Goal: Find specific page/section: Find specific page/section

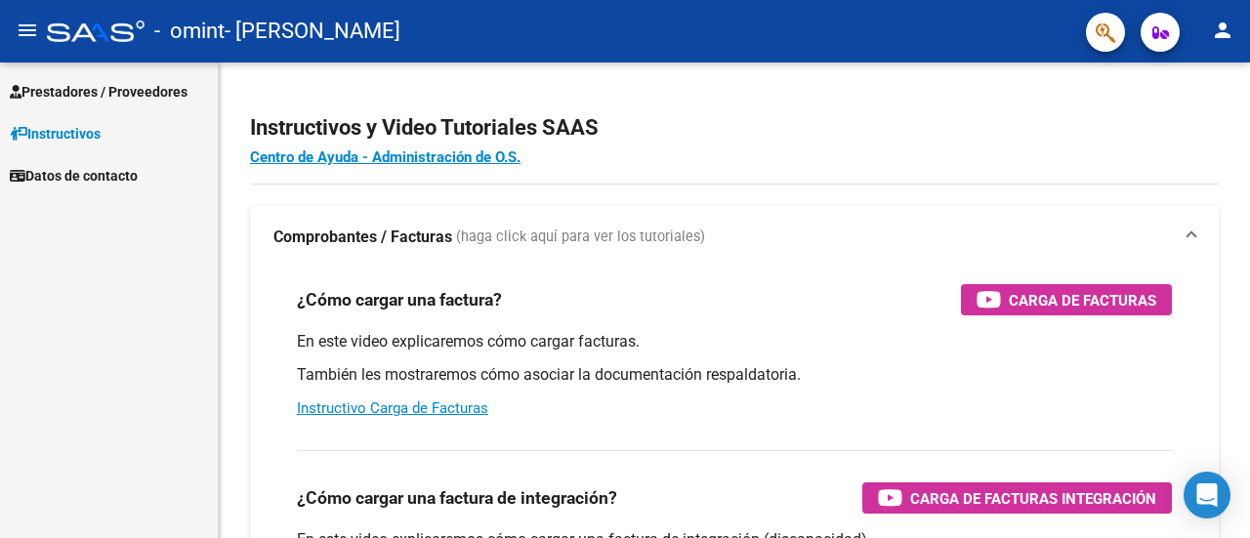
click at [1162, 32] on icon "button" at bounding box center [1161, 32] width 17 height 15
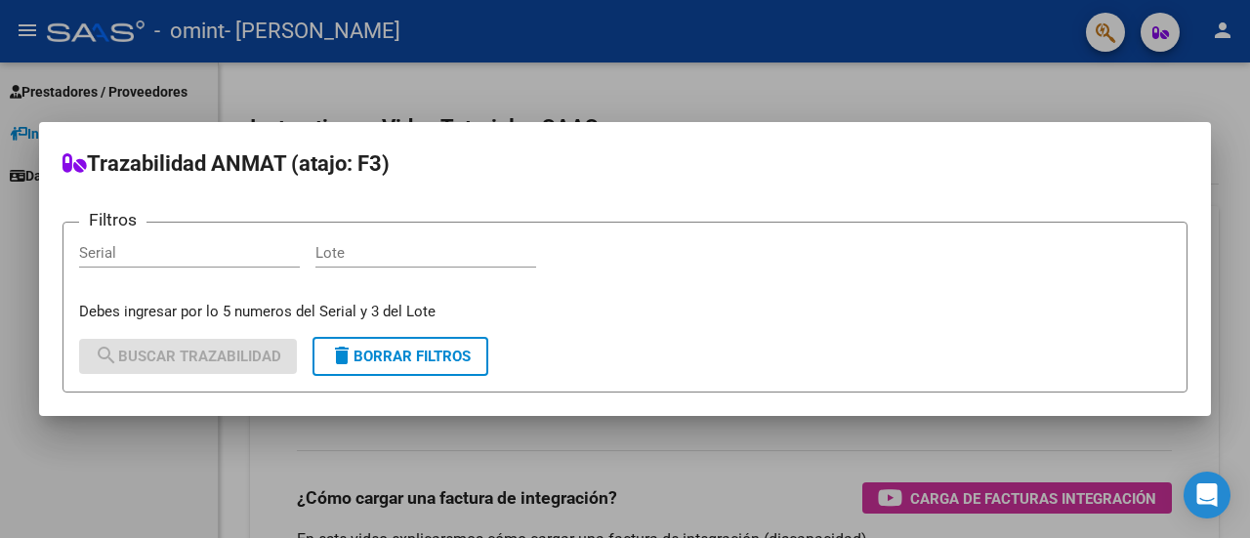
click at [1186, 65] on div at bounding box center [625, 269] width 1250 height 538
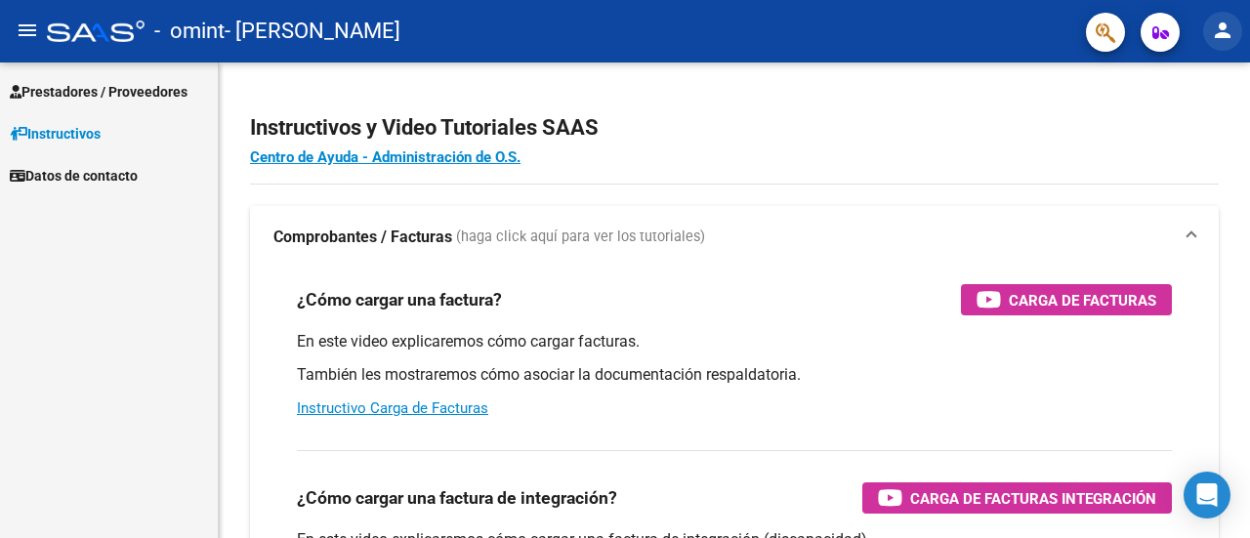
click at [1229, 40] on mat-icon "person" at bounding box center [1222, 30] width 23 height 23
drag, startPoint x: 49, startPoint y: 79, endPoint x: 52, endPoint y: 91, distance: 12.1
click at [52, 91] on div at bounding box center [625, 269] width 1250 height 538
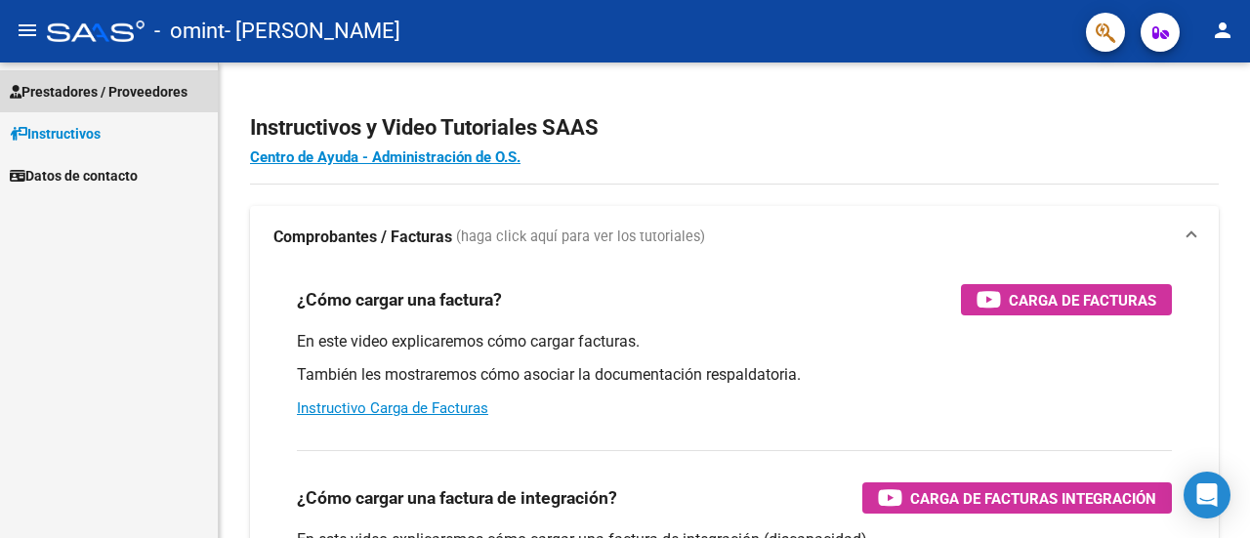
click at [52, 91] on span "Prestadores / Proveedores" at bounding box center [99, 91] width 178 height 21
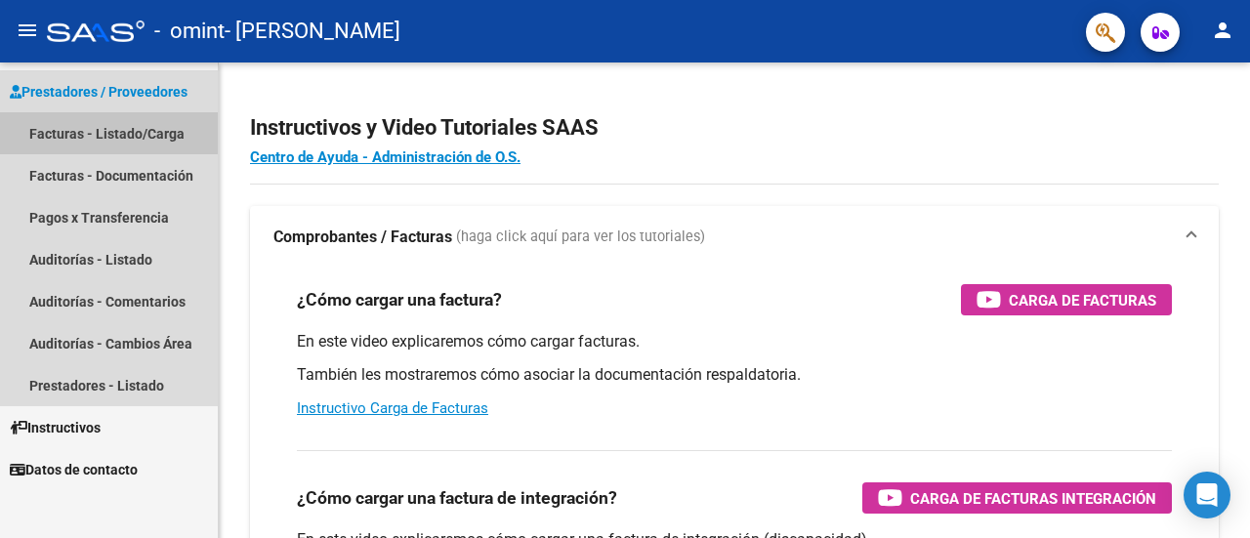
click at [59, 130] on link "Facturas - Listado/Carga" at bounding box center [109, 133] width 218 height 42
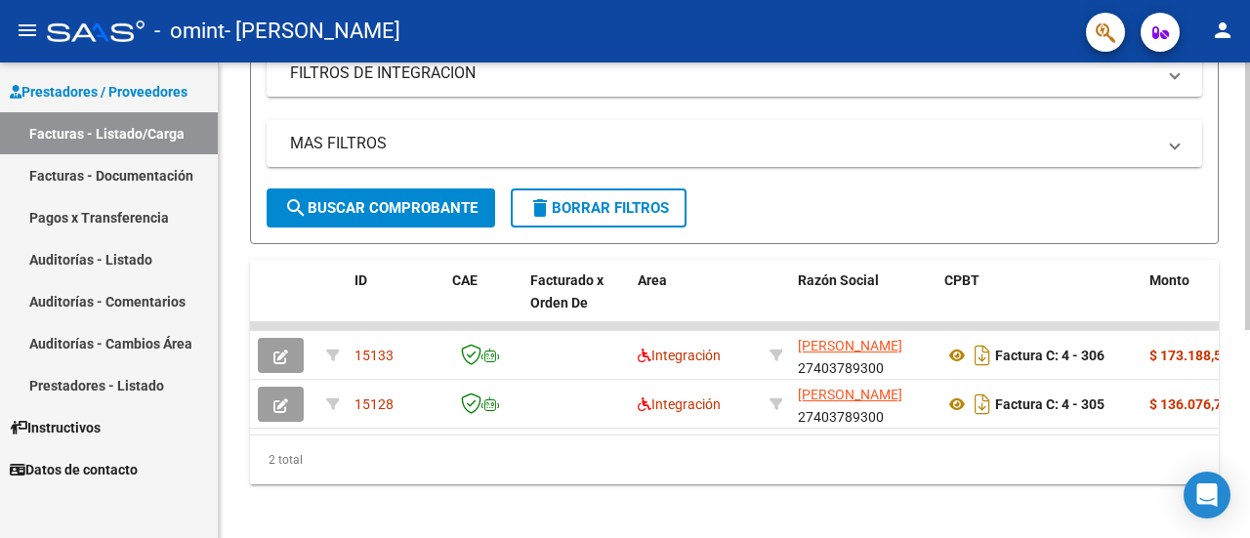
scroll to position [356, 0]
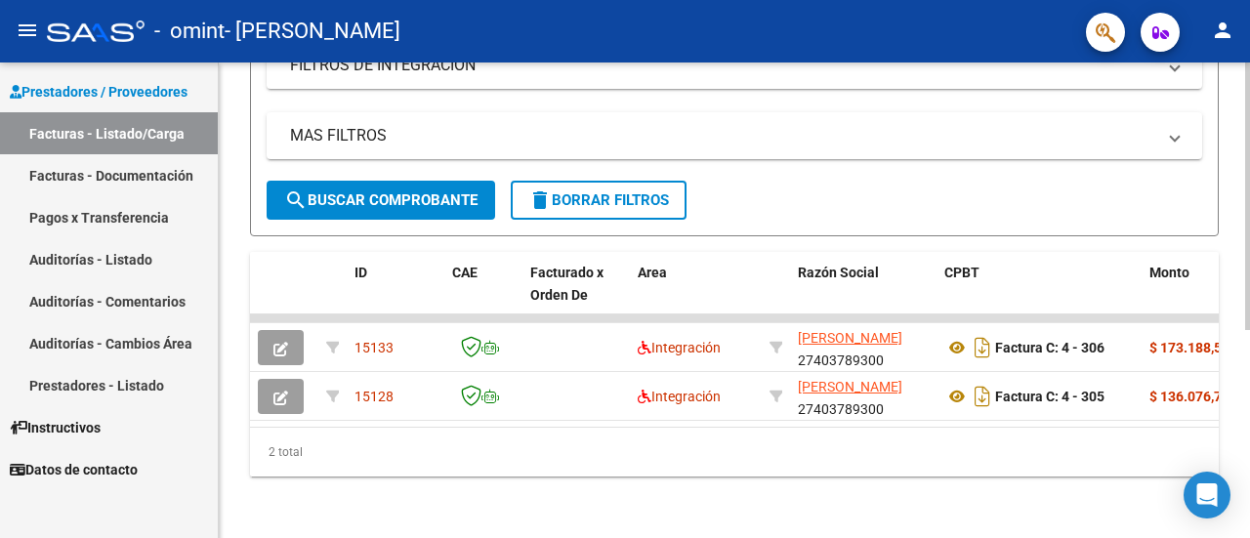
click at [1229, 332] on div "Video tutorial PRESTADORES -> Listado de CPBTs Emitidos por Prestadores / Prove…" at bounding box center [737, 123] width 1036 height 832
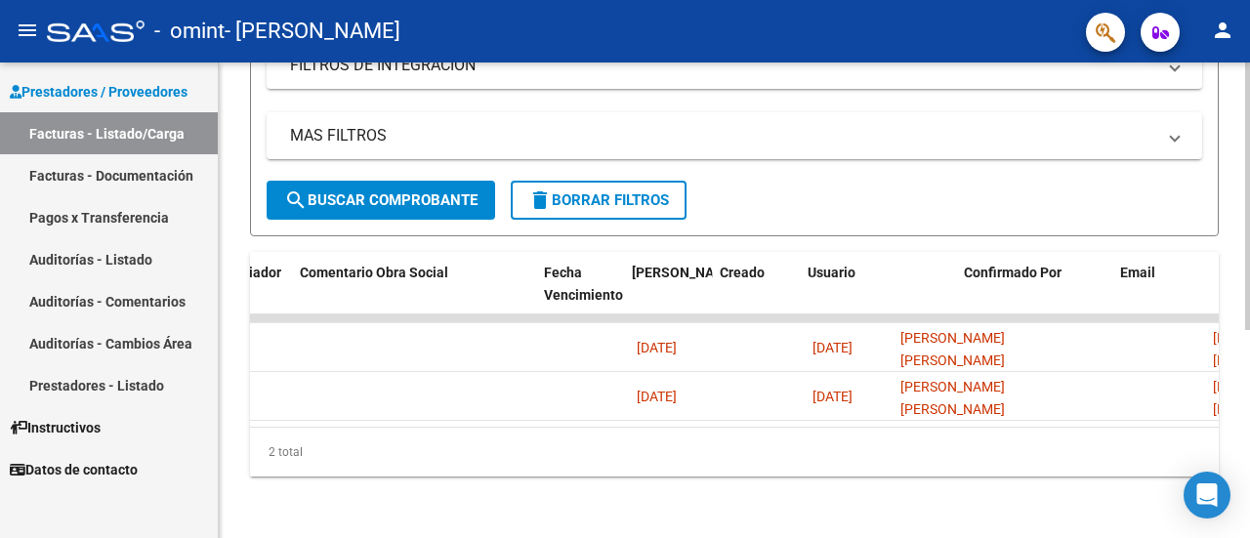
scroll to position [0, 3149]
